Goal: Information Seeking & Learning: Learn about a topic

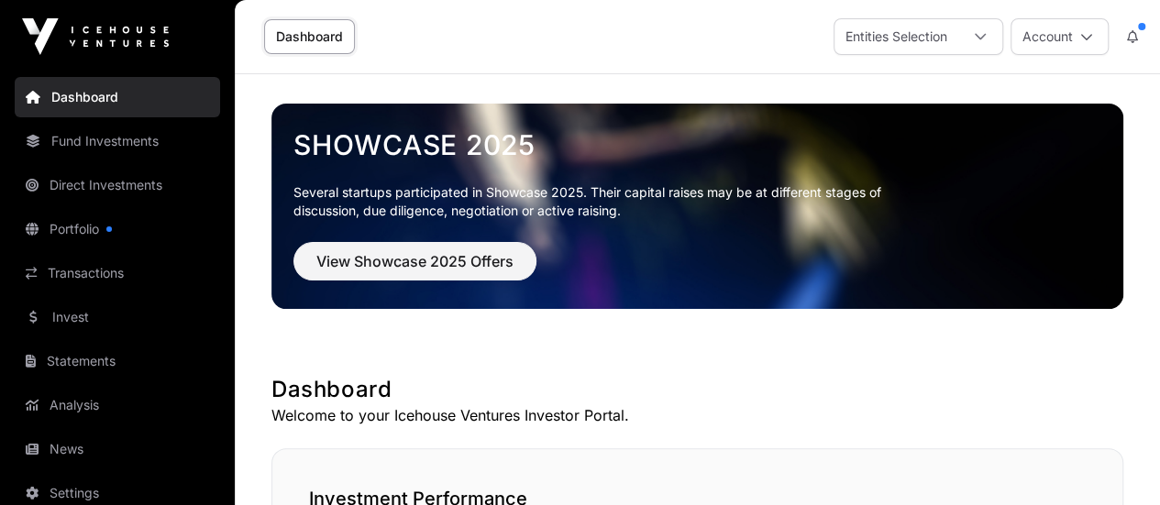
click at [107, 144] on link "Fund Investments" at bounding box center [117, 141] width 205 height 40
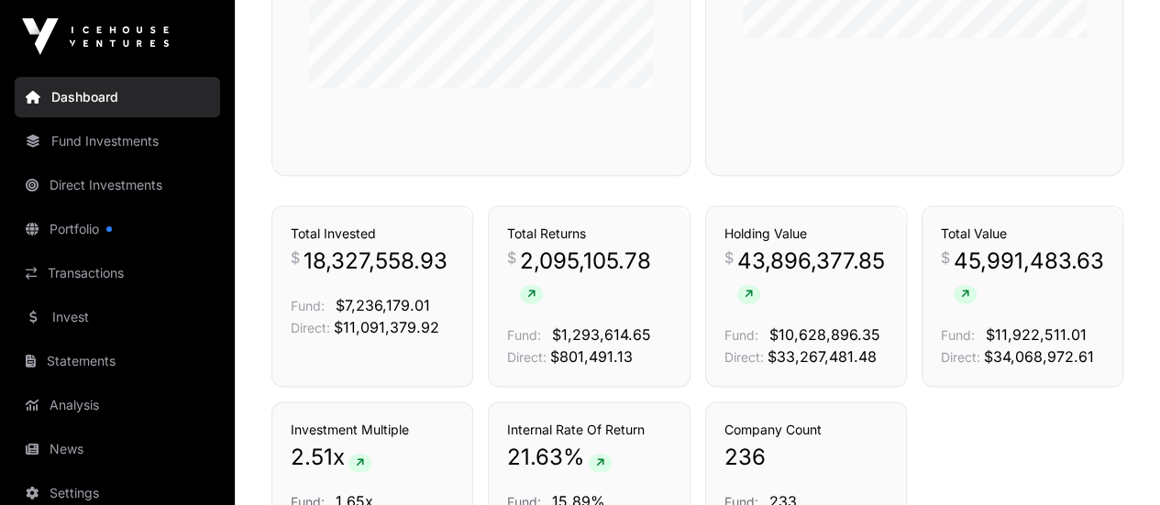
scroll to position [1266, 0]
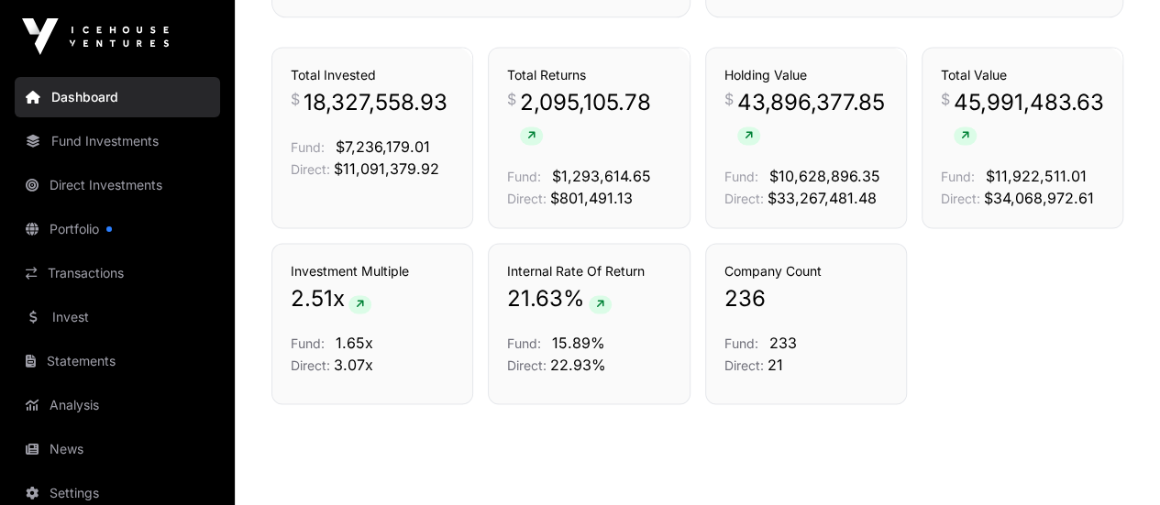
click at [78, 227] on link "Portfolio" at bounding box center [117, 229] width 205 height 40
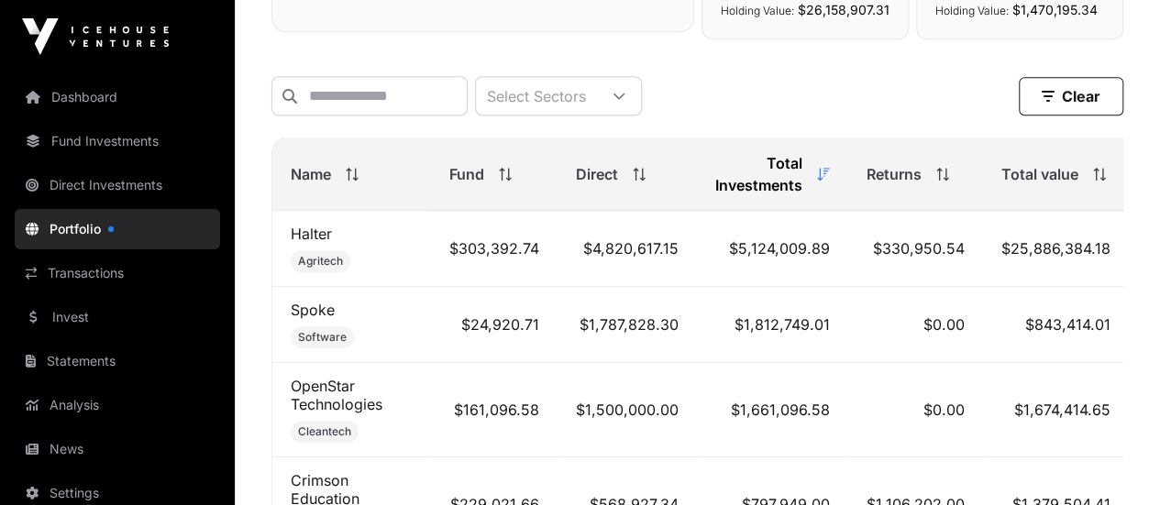
scroll to position [550, 0]
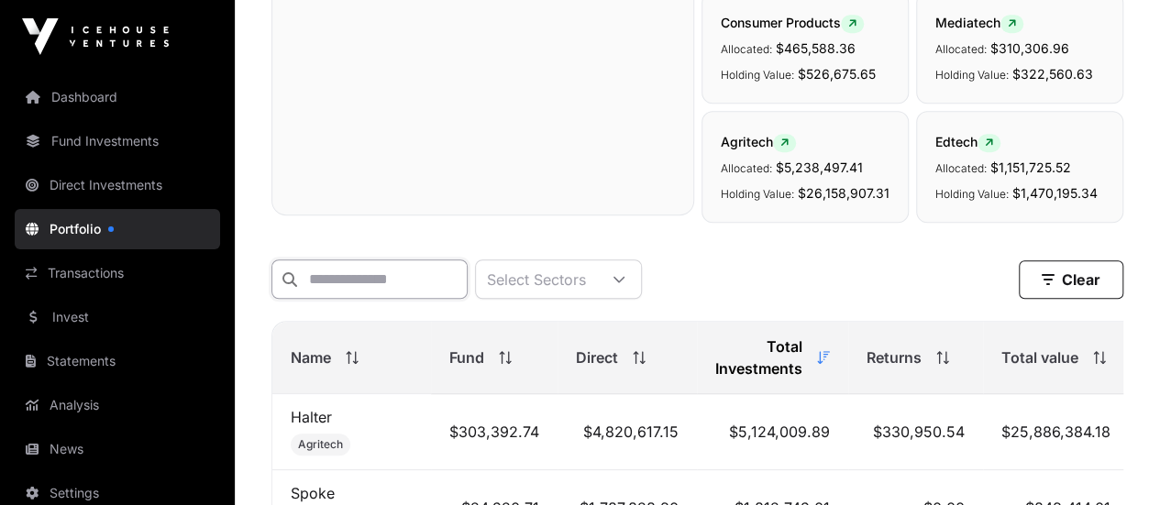
click at [457, 265] on input "text" at bounding box center [369, 278] width 196 height 39
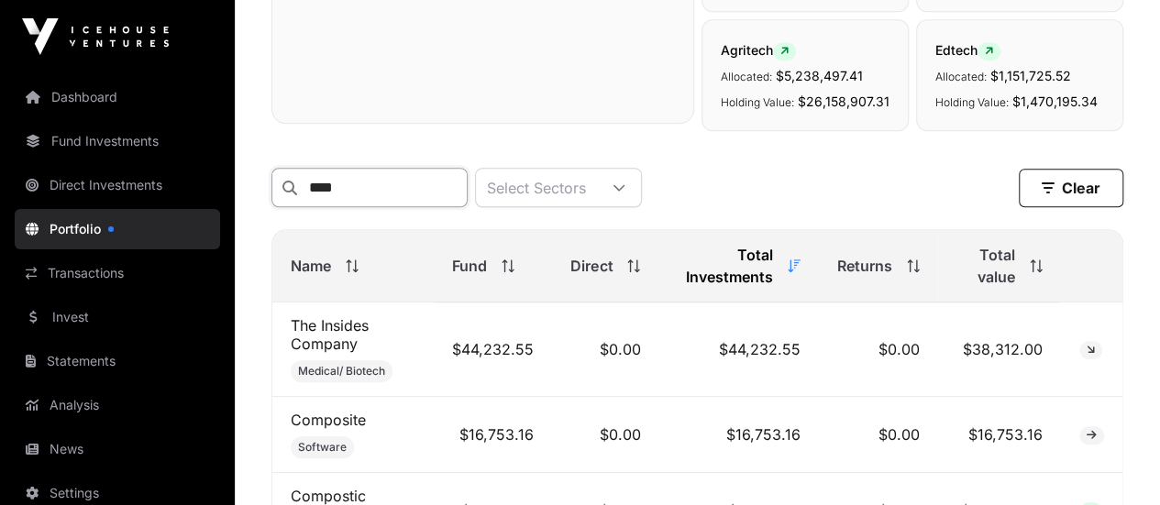
scroll to position [822, 0]
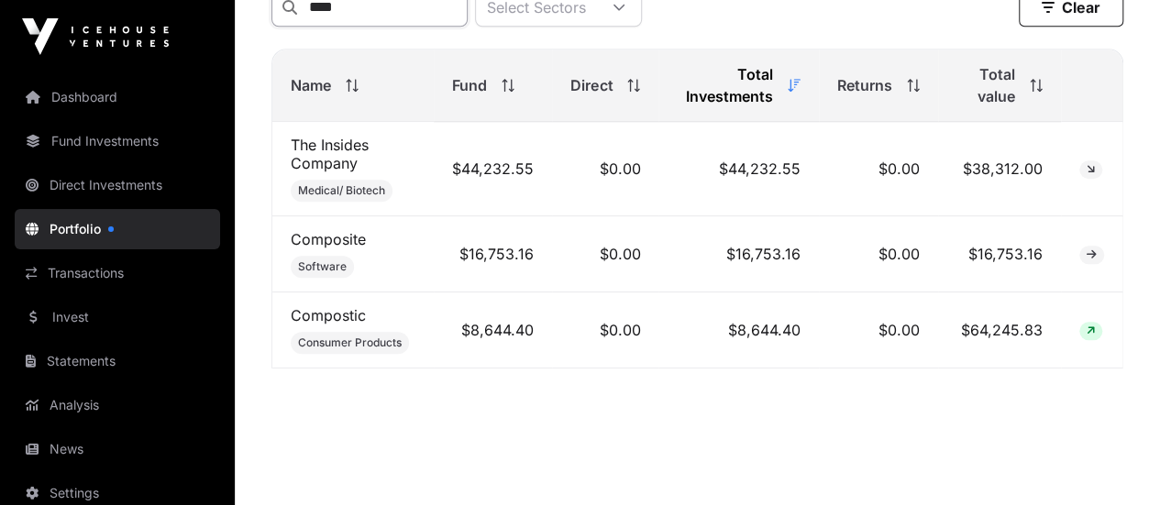
type input "****"
click at [336, 230] on link "Composite" at bounding box center [328, 239] width 75 height 18
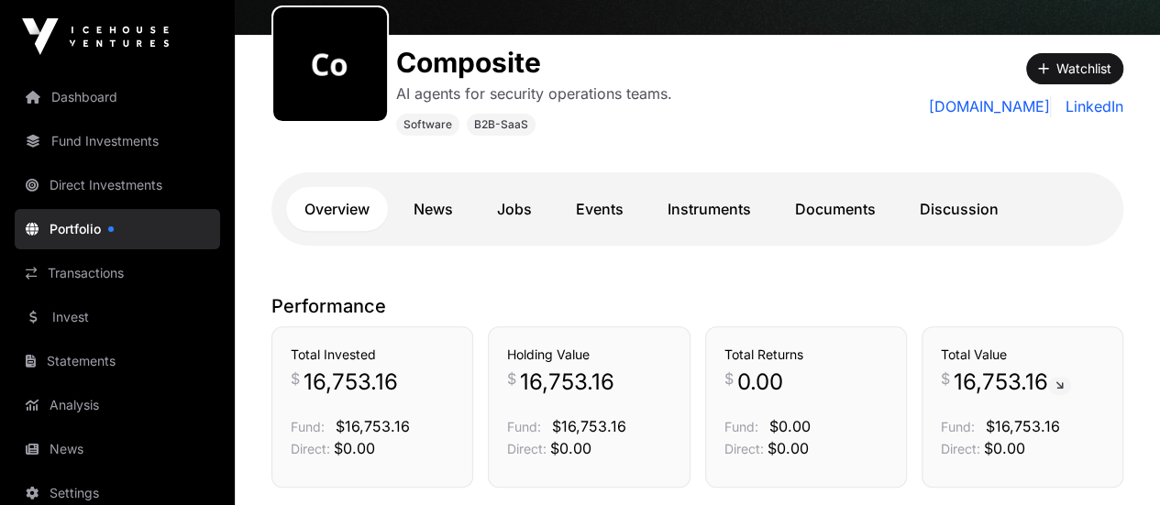
scroll to position [189, 0]
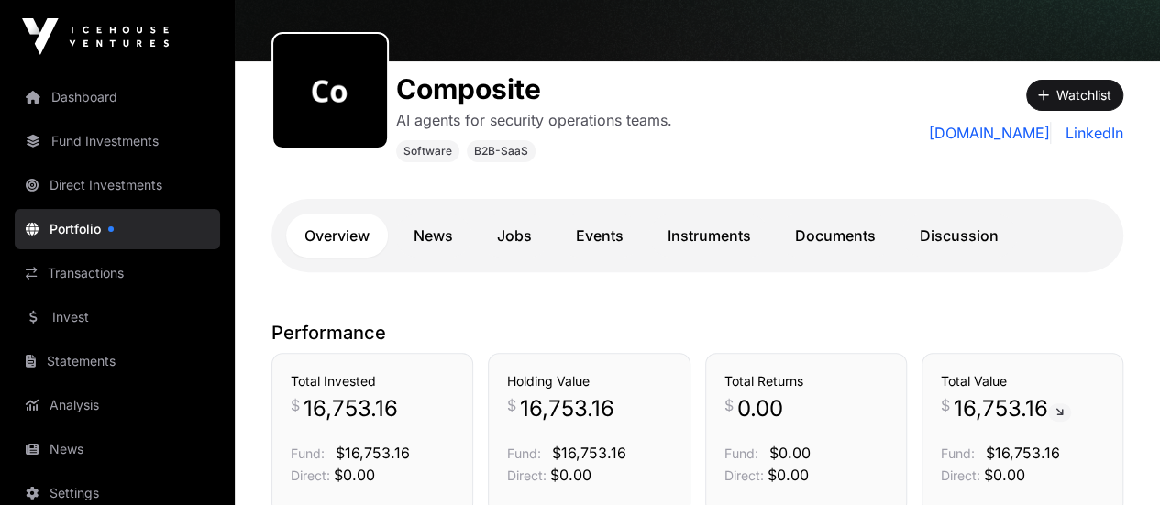
click at [978, 133] on link "[DOMAIN_NAME]" at bounding box center [990, 133] width 122 height 22
click at [1104, 131] on link "LinkedIn" at bounding box center [1090, 133] width 65 height 22
